Goal: Check status: Check status

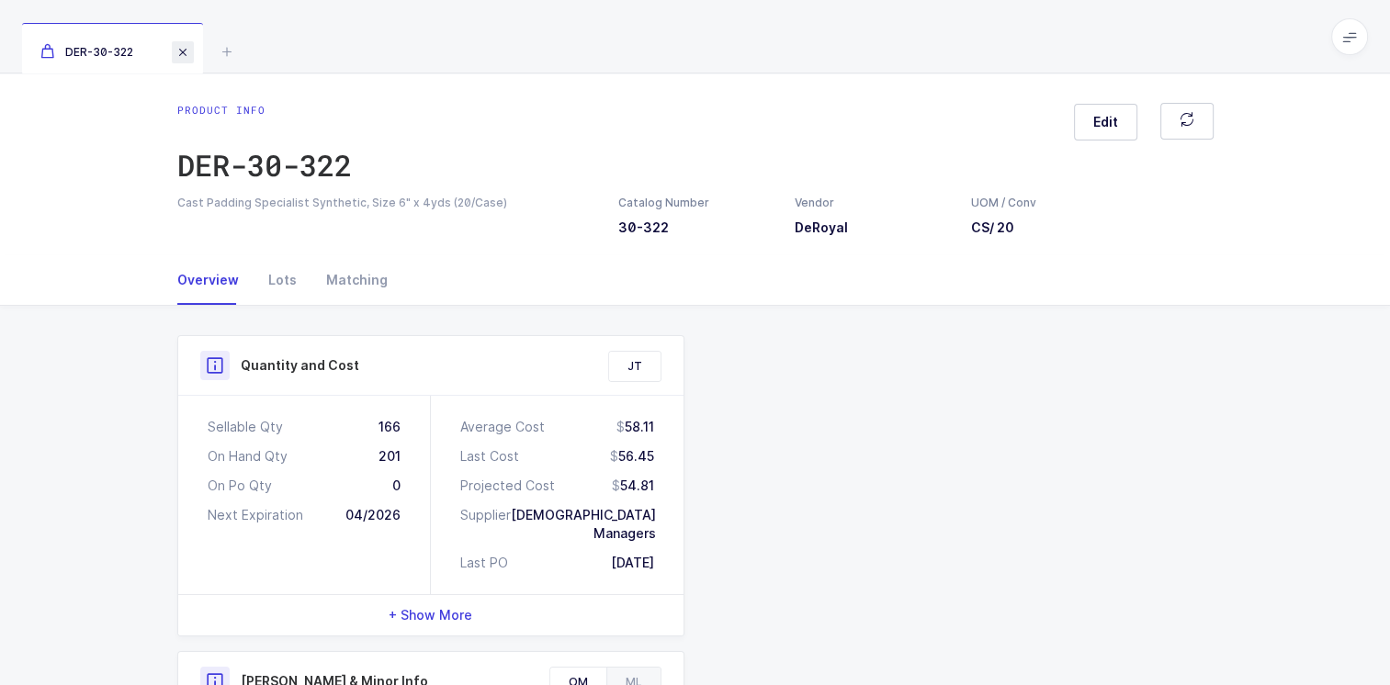
click at [184, 57] on span at bounding box center [183, 52] width 22 height 22
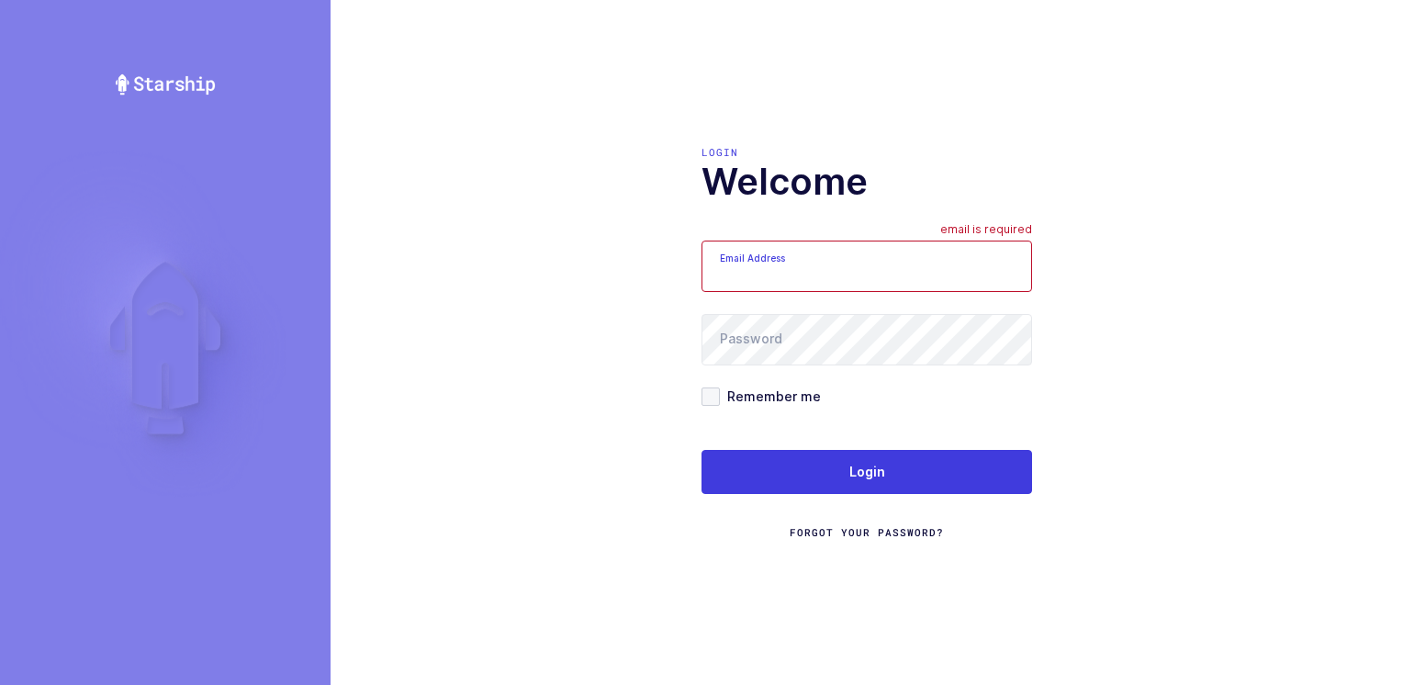
type input "Moshe@valstardental.com"
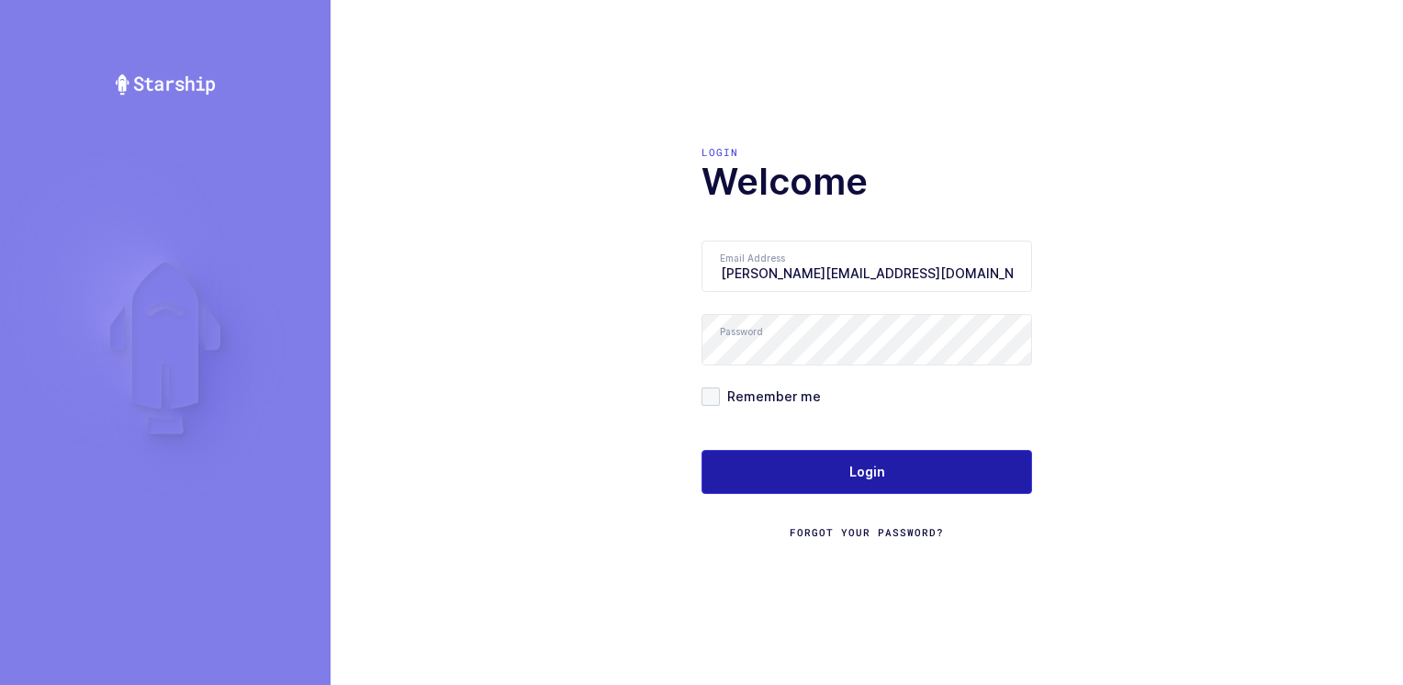
click at [804, 465] on button "Login" at bounding box center [867, 472] width 331 height 44
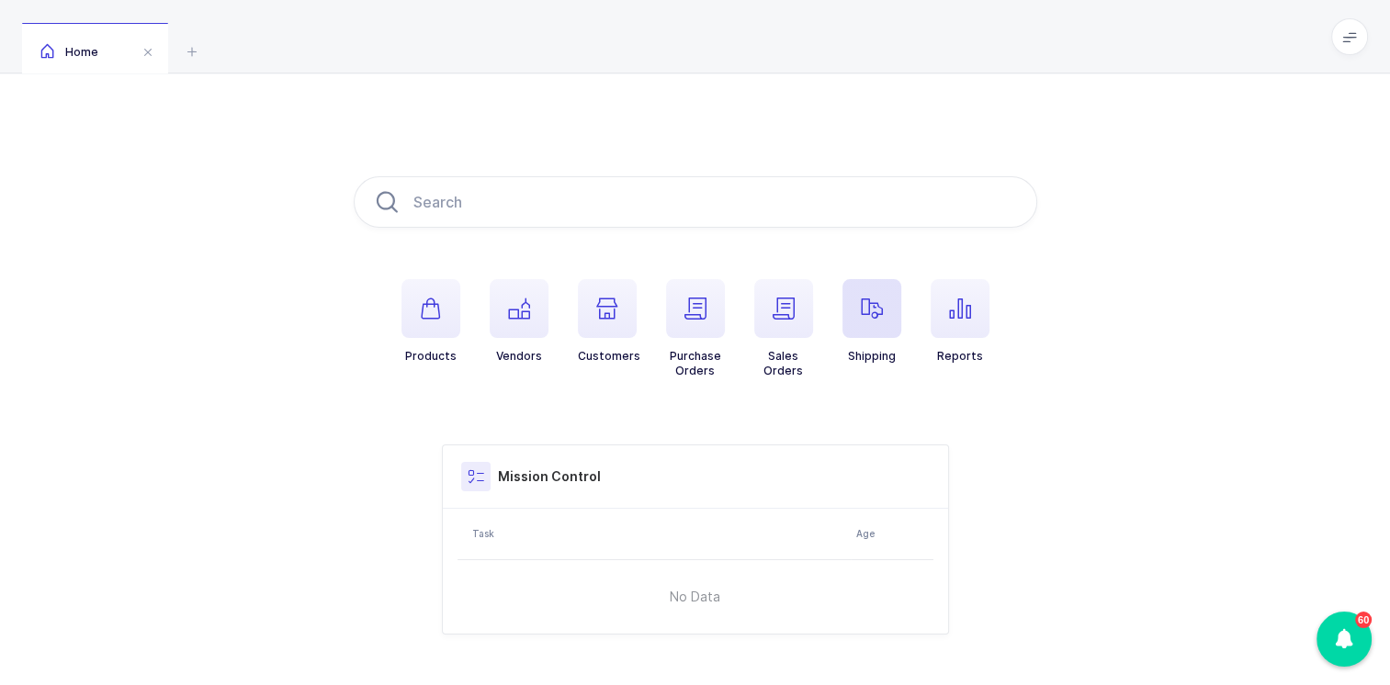
click at [863, 296] on span "button" at bounding box center [871, 308] width 59 height 59
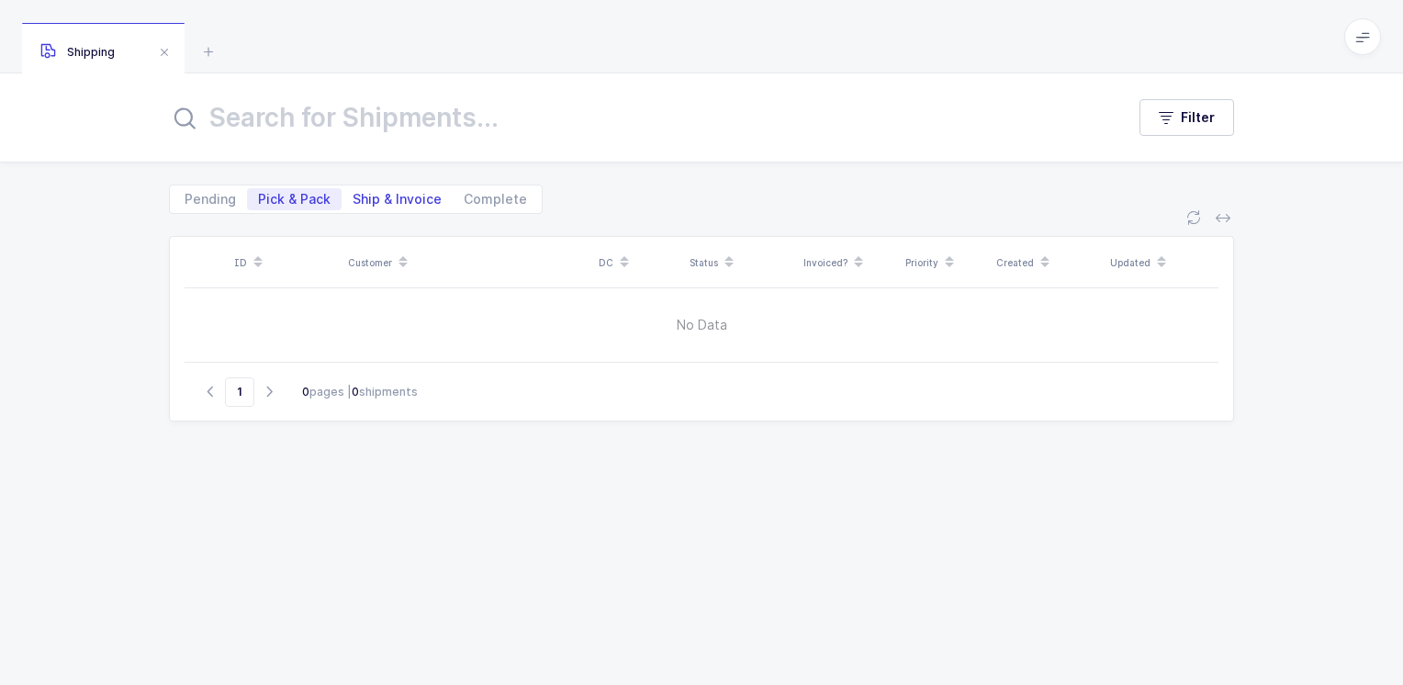
click at [404, 197] on span "Ship & Invoice" at bounding box center [397, 199] width 89 height 13
click at [354, 197] on input "Ship & Invoice" at bounding box center [348, 194] width 12 height 12
radio input "true"
radio input "false"
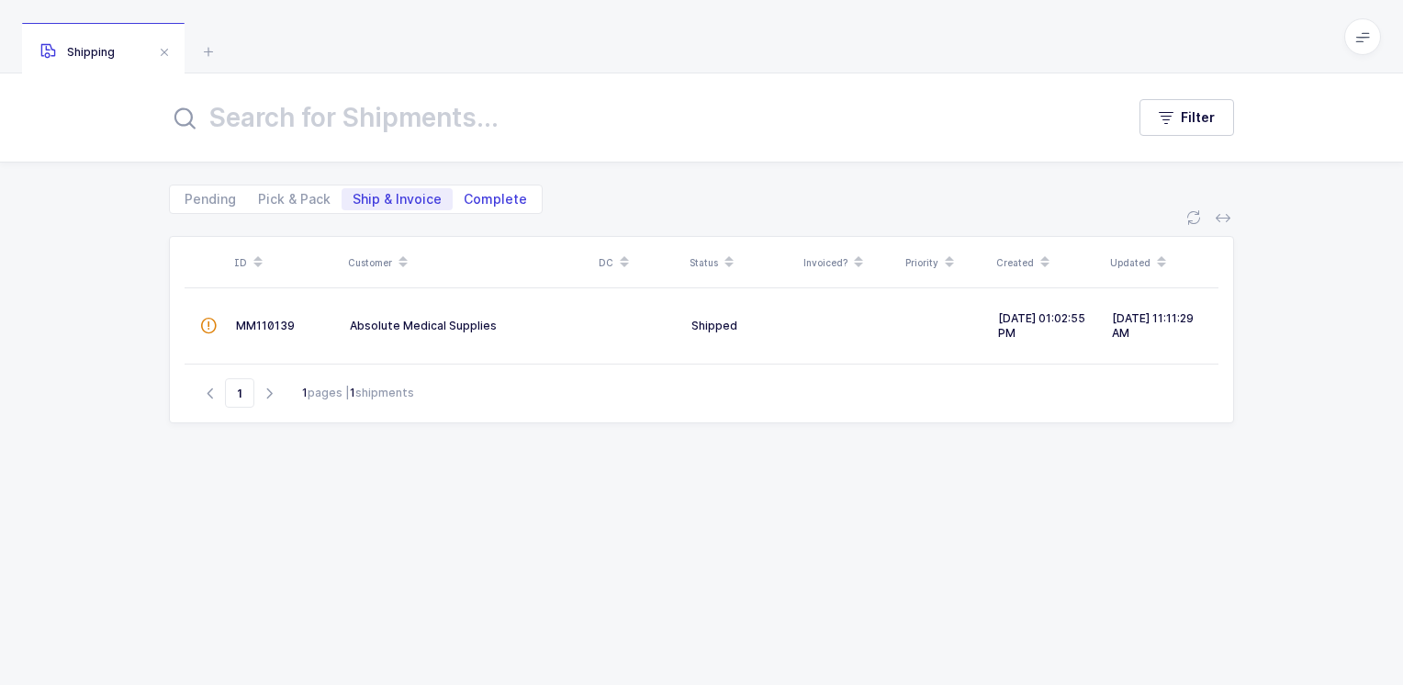
click at [492, 198] on span "Complete" at bounding box center [495, 199] width 63 height 13
click at [465, 198] on input "Complete" at bounding box center [459, 194] width 12 height 12
radio input "true"
radio input "false"
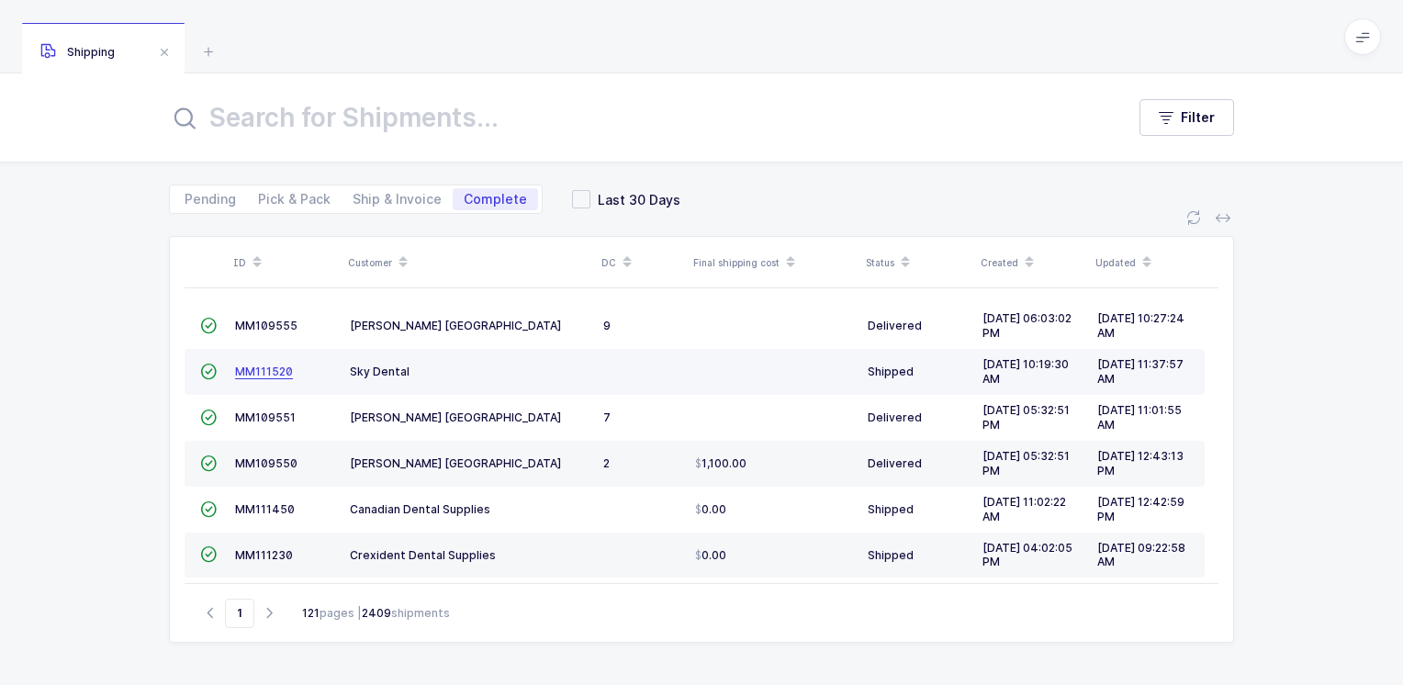
click at [277, 369] on span "MM111520" at bounding box center [264, 372] width 58 height 14
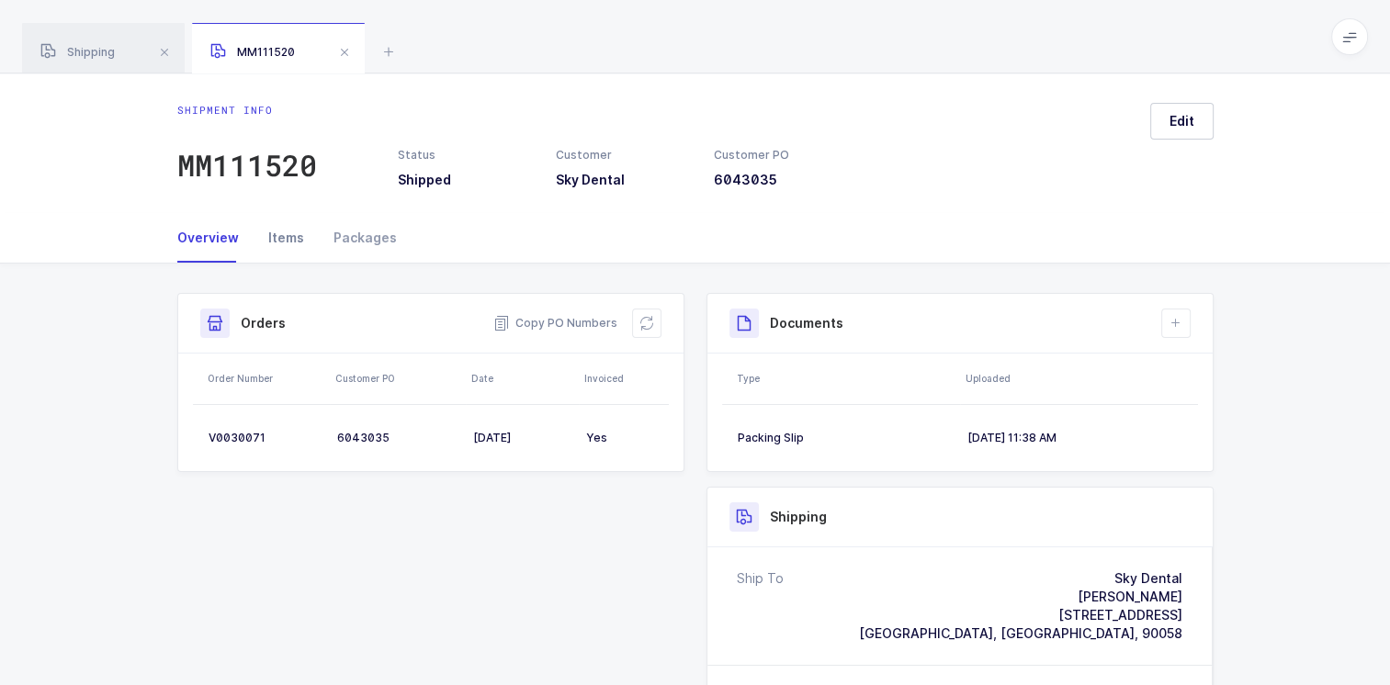
click at [286, 237] on div "Items" at bounding box center [285, 238] width 65 height 50
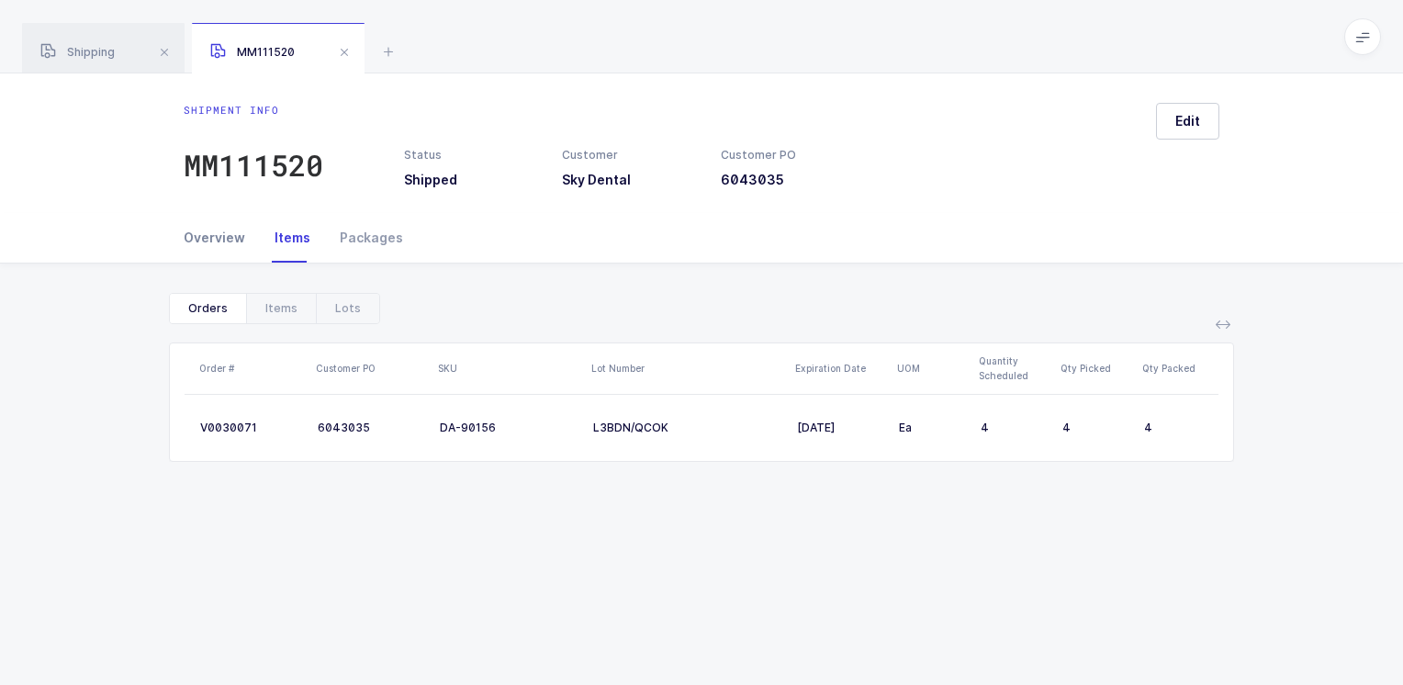
click at [201, 239] on div "Overview" at bounding box center [222, 238] width 76 height 50
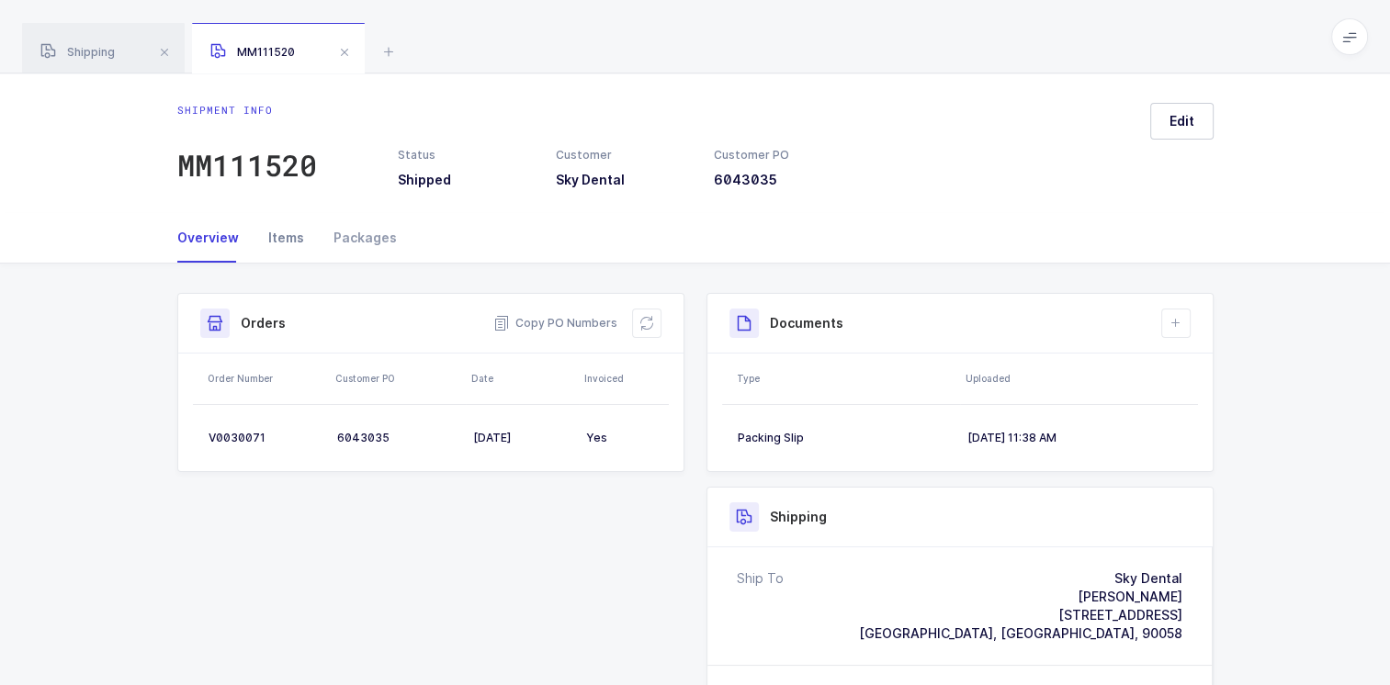
click at [276, 234] on div "Items" at bounding box center [285, 238] width 65 height 50
